Goal: Information Seeking & Learning: Learn about a topic

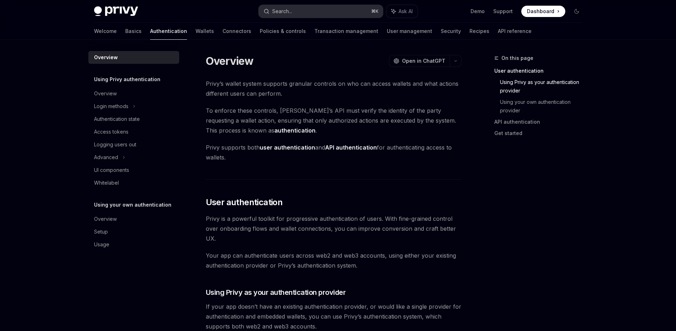
scroll to position [262, 0]
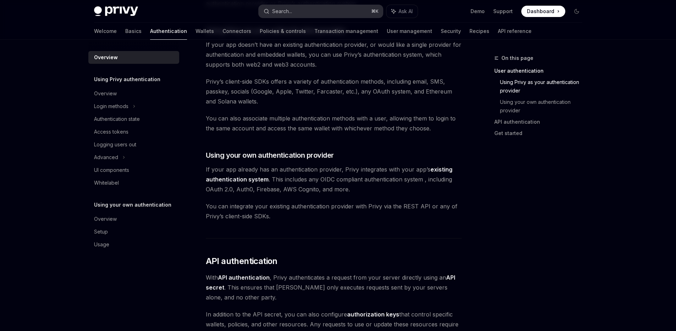
click at [284, 14] on div "Search..." at bounding box center [282, 11] width 20 height 9
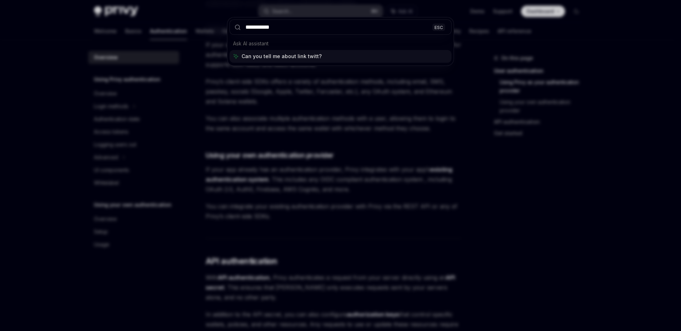
type input "**********"
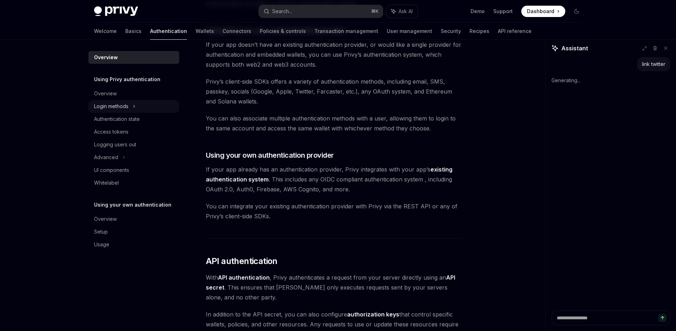
click at [126, 109] on div "Login methods" at bounding box center [111, 106] width 34 height 9
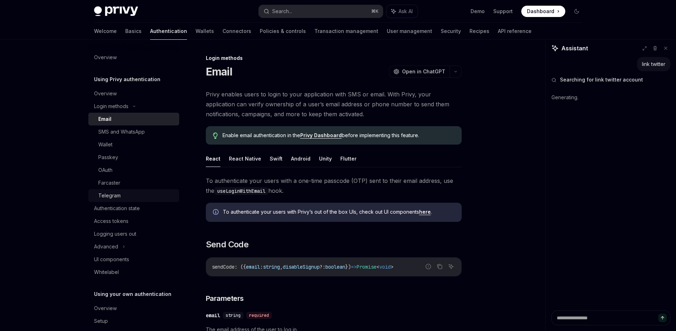
type textarea "*"
click at [115, 192] on div "Telegram" at bounding box center [109, 196] width 22 height 9
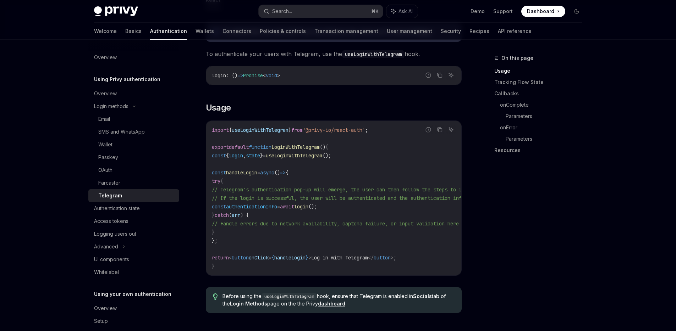
scroll to position [215, 0]
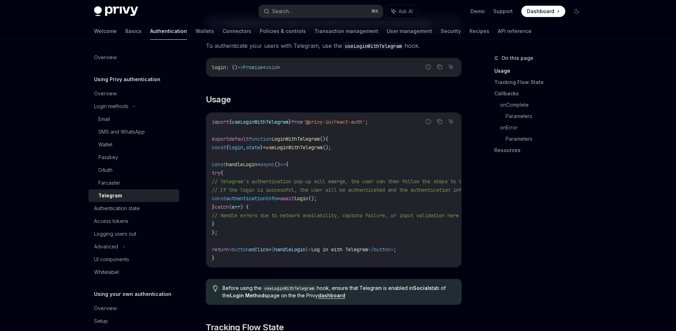
type textarea "*"
